Goal: Task Accomplishment & Management: Complete application form

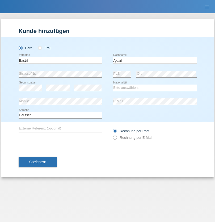
type input "Ajdari"
select select "MK"
select select "C"
select select "01"
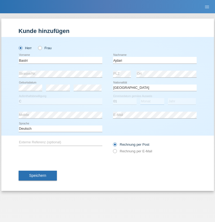
select select "02"
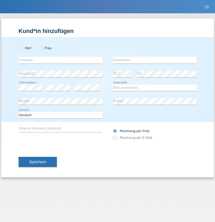
radio input "true"
click at [60, 60] on input "text" at bounding box center [61, 60] width 84 height 7
type input "Daniel"
click at [155, 60] on input "text" at bounding box center [155, 60] width 84 height 7
type input "Muller"
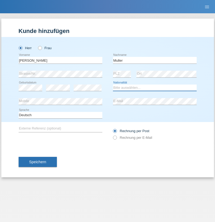
select select "CL"
select select "C"
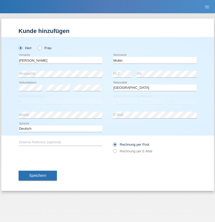
select select "23"
select select "10"
select select "1964"
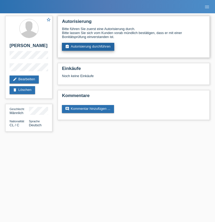
click at [88, 47] on link "assignment_turned_in Autorisierung durchführen" at bounding box center [88, 47] width 52 height 8
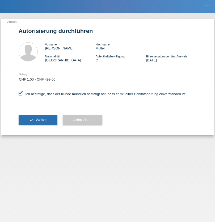
select select "1"
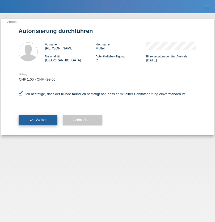
click at [38, 120] on span "Weiter" at bounding box center [41, 120] width 11 height 4
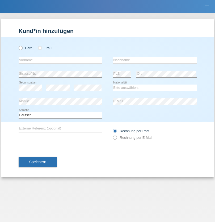
radio input "true"
click at [60, 60] on input "text" at bounding box center [61, 60] width 84 height 7
type input "[PERSON_NAME]"
click at [155, 60] on input "text" at bounding box center [155, 60] width 84 height 7
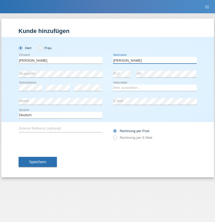
type input "[PERSON_NAME]"
select select "CH"
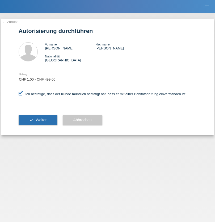
select select "1"
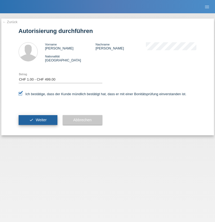
click at [38, 120] on span "Weiter" at bounding box center [41, 120] width 11 height 4
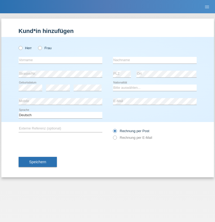
radio input "true"
click at [60, 60] on input "text" at bounding box center [61, 60] width 84 height 7
type input "[PERSON_NAME]"
click at [155, 60] on input "text" at bounding box center [155, 60] width 84 height 7
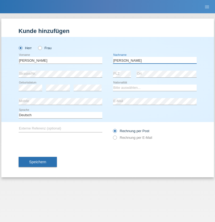
type input "[PERSON_NAME]"
select select "CH"
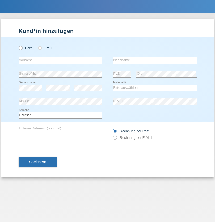
radio input "true"
click at [60, 60] on input "text" at bounding box center [61, 60] width 84 height 7
type input "Alban"
click at [155, 60] on input "text" at bounding box center [155, 60] width 84 height 7
type input "Selmonaj"
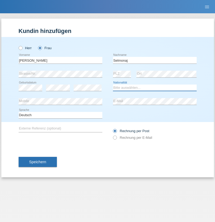
select select "CH"
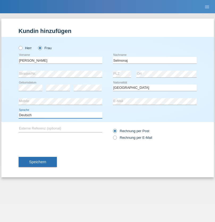
select select "en"
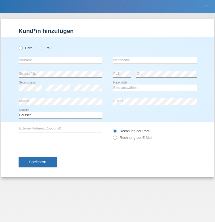
radio input "true"
click at [60, 60] on input "text" at bounding box center [61, 60] width 84 height 7
type input "[PERSON_NAME]"
click at [155, 60] on input "text" at bounding box center [155, 60] width 84 height 7
type input "Mehlhorn"
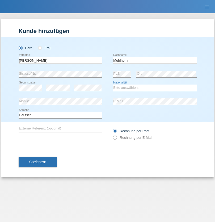
select select "CH"
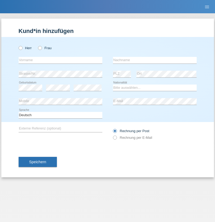
radio input "true"
click at [60, 60] on input "text" at bounding box center [61, 60] width 84 height 7
type input "[PERSON_NAME]"
click at [155, 60] on input "text" at bounding box center [155, 60] width 84 height 7
type input "Papuc"
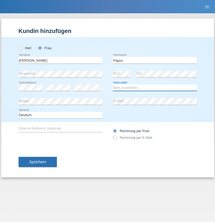
select select "RO"
select select "C"
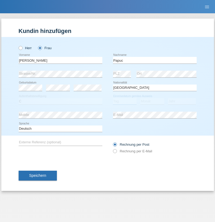
select select "30"
select select "07"
select select "2019"
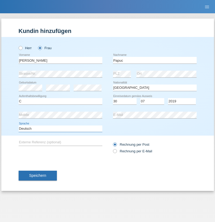
select select "en"
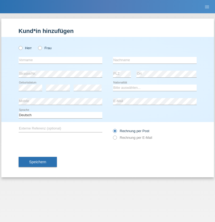
radio input "true"
click at [60, 60] on input "text" at bounding box center [61, 60] width 84 height 7
type input "Dikbaş"
click at [155, 60] on input "text" at bounding box center [155, 60] width 84 height 7
type input "Nuray"
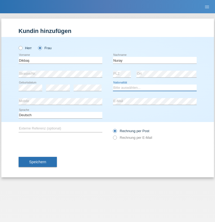
select select "TR"
select select "C"
select select "09"
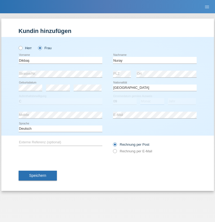
select select "11"
select select "1994"
